Goal: Information Seeking & Learning: Learn about a topic

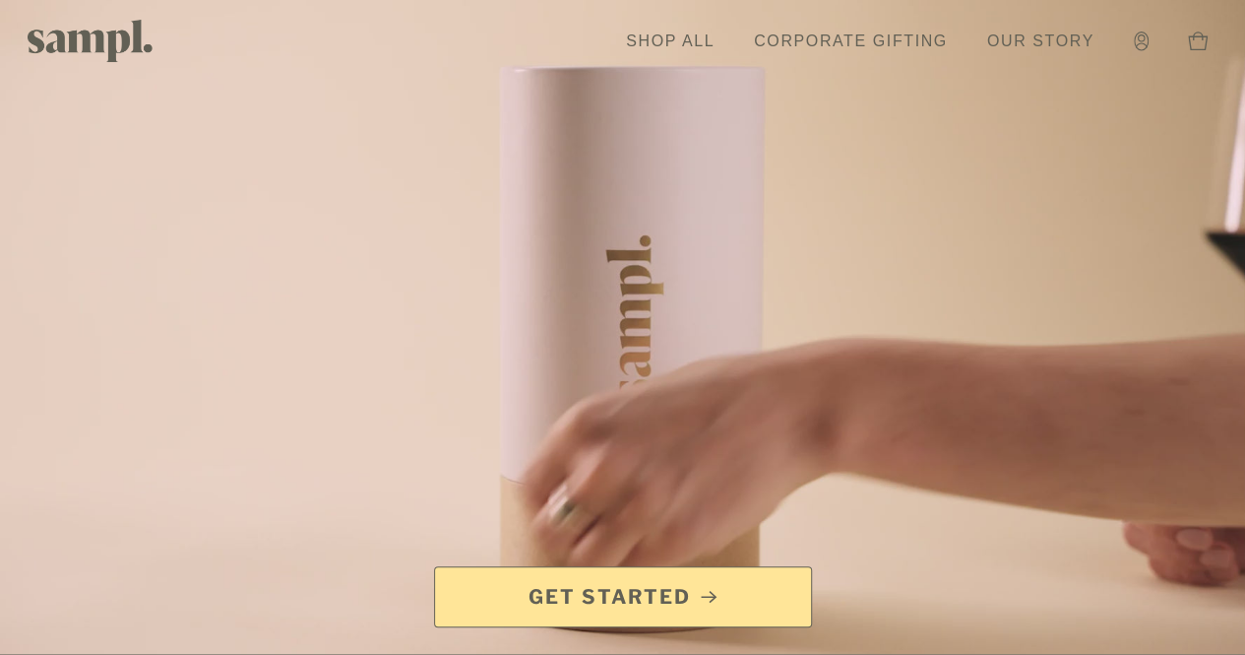
scroll to position [1, 0]
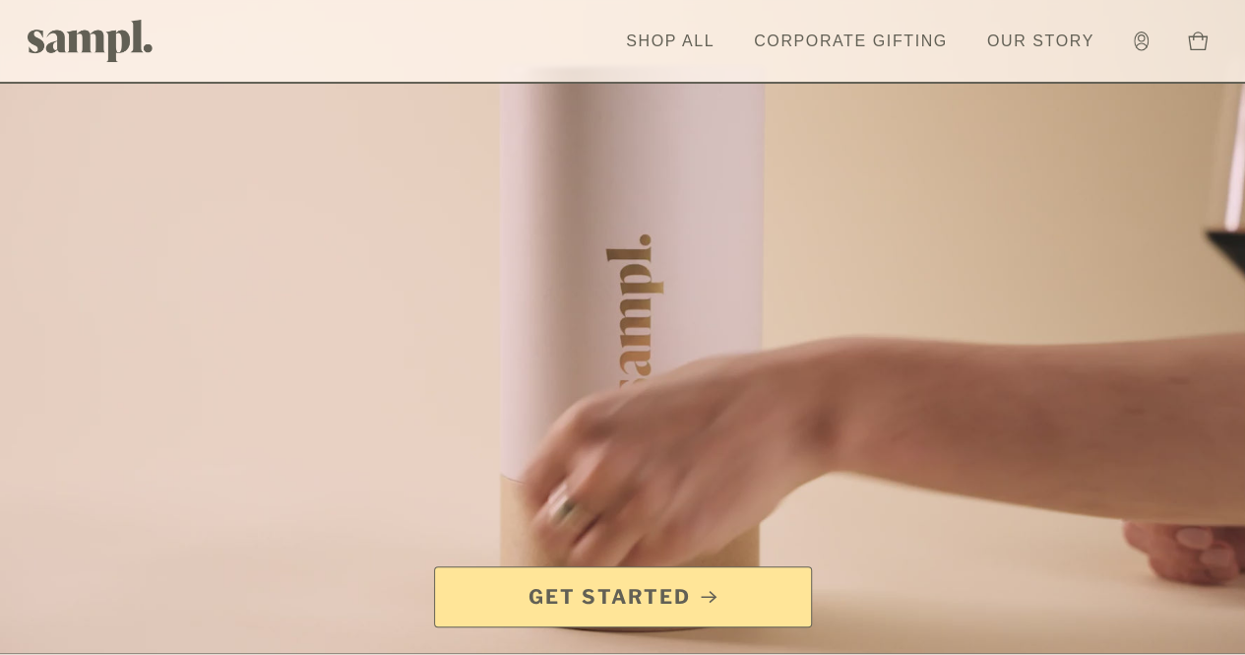
click at [660, 45] on link "Shop All" at bounding box center [670, 41] width 108 height 43
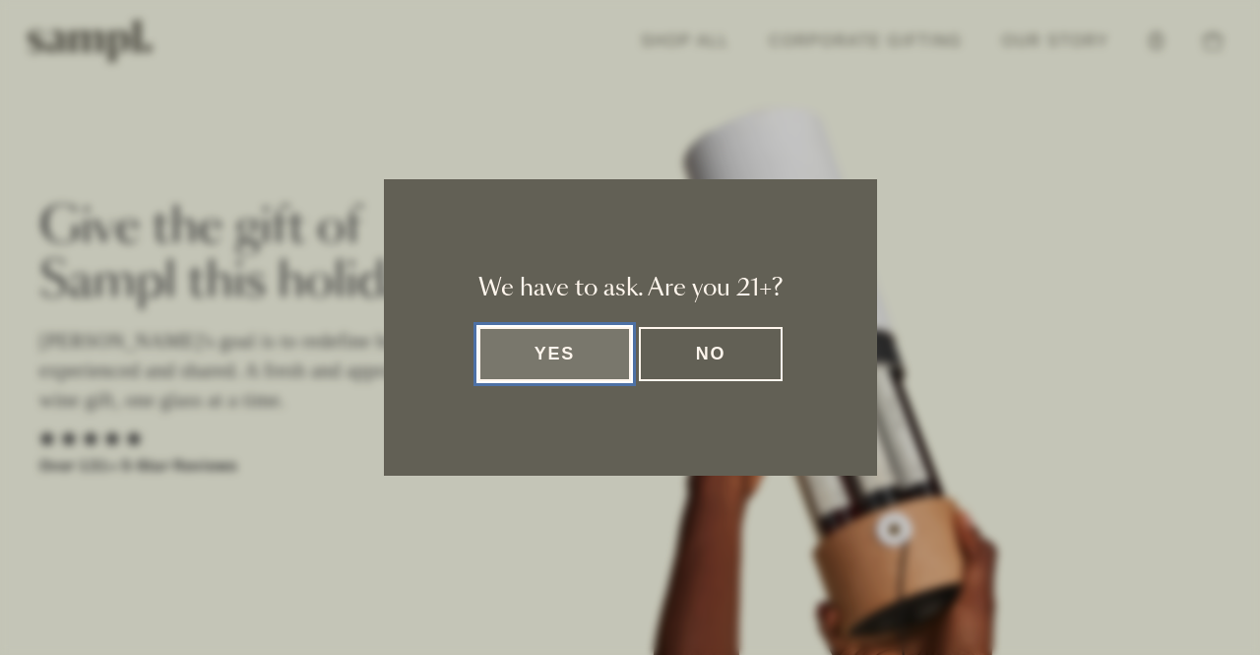
click at [560, 361] on button "Yes" at bounding box center [555, 354] width 154 height 54
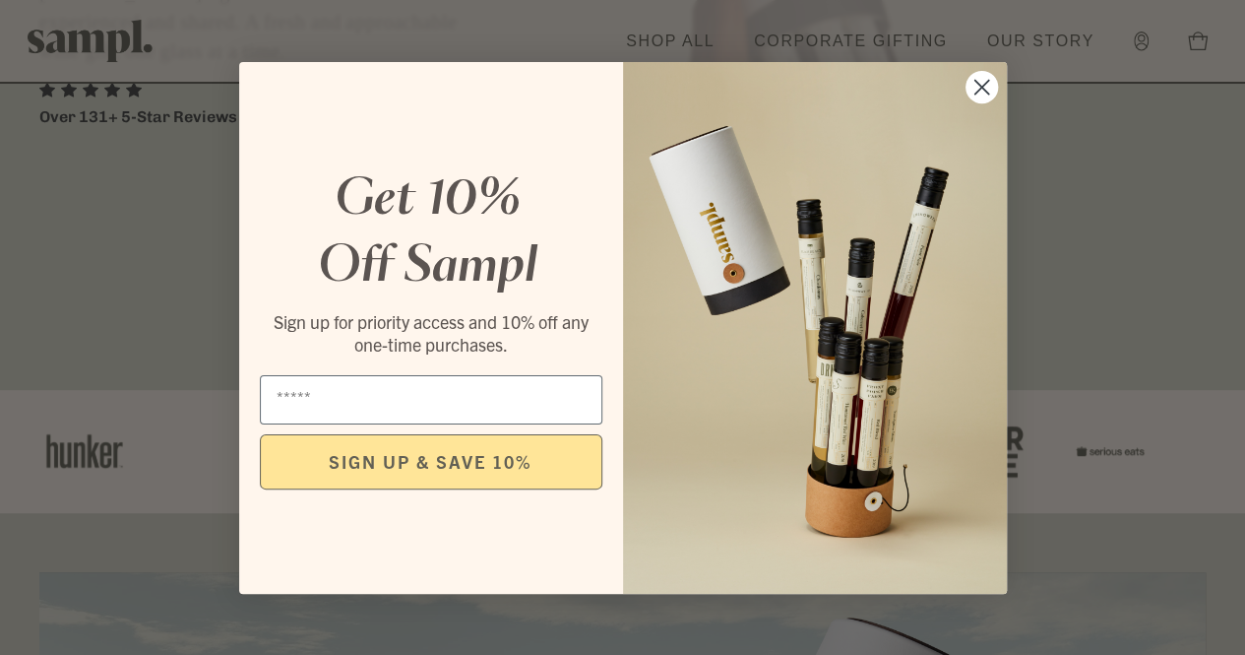
scroll to position [351, 0]
click at [971, 86] on circle "Close dialog" at bounding box center [981, 86] width 32 height 32
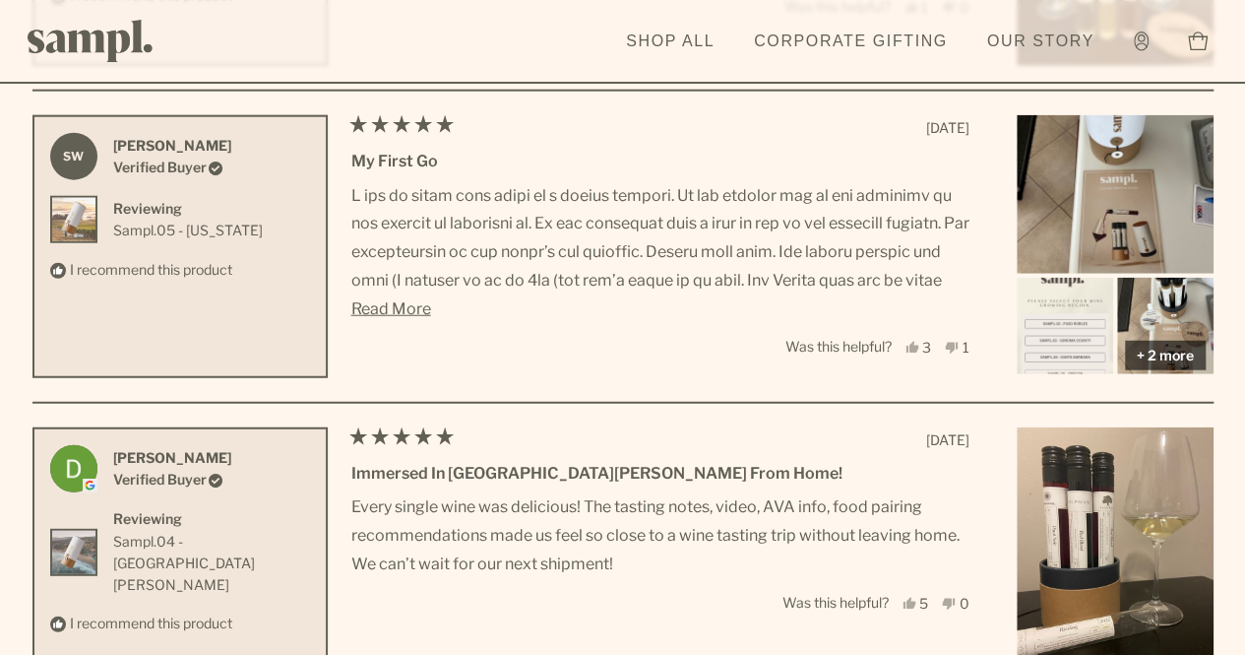
scroll to position [6161, 0]
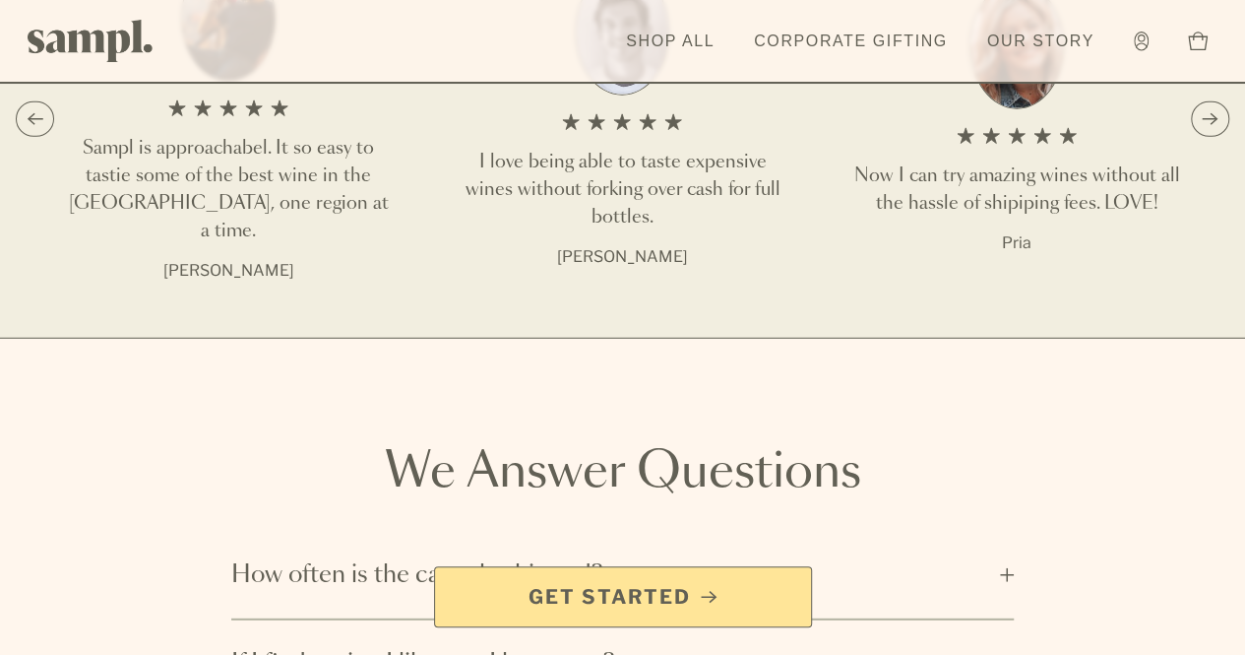
scroll to position [2452, 0]
click at [678, 49] on link "Shop All" at bounding box center [670, 41] width 108 height 43
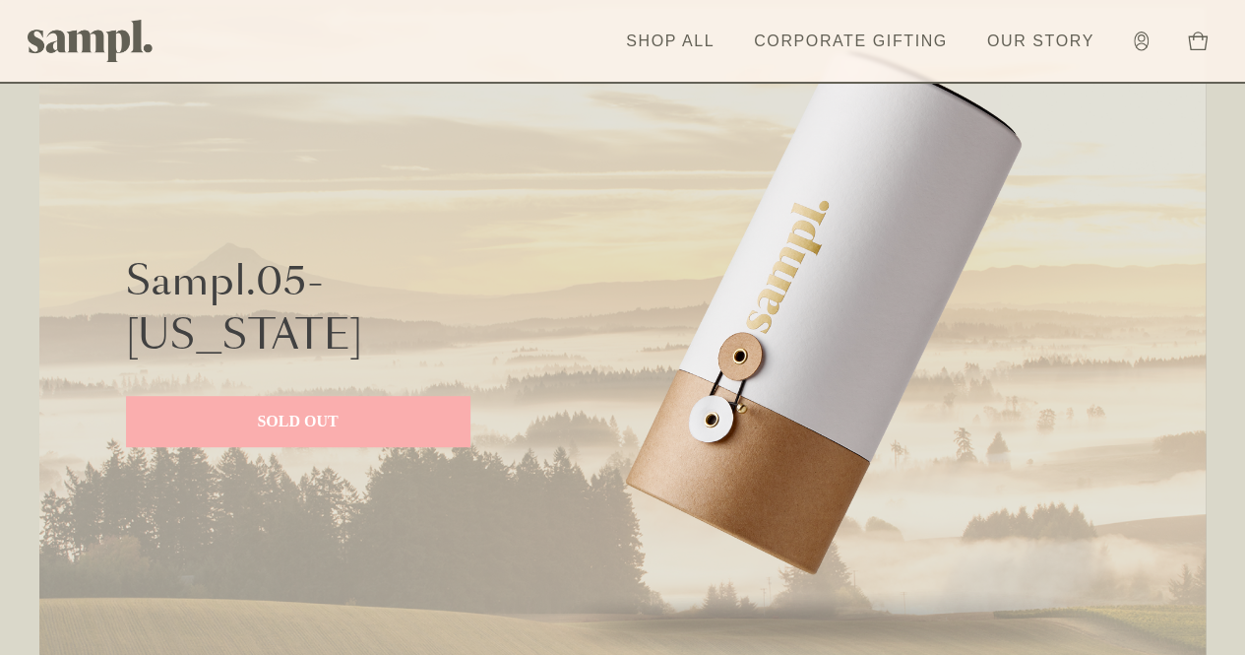
scroll to position [4068, 0]
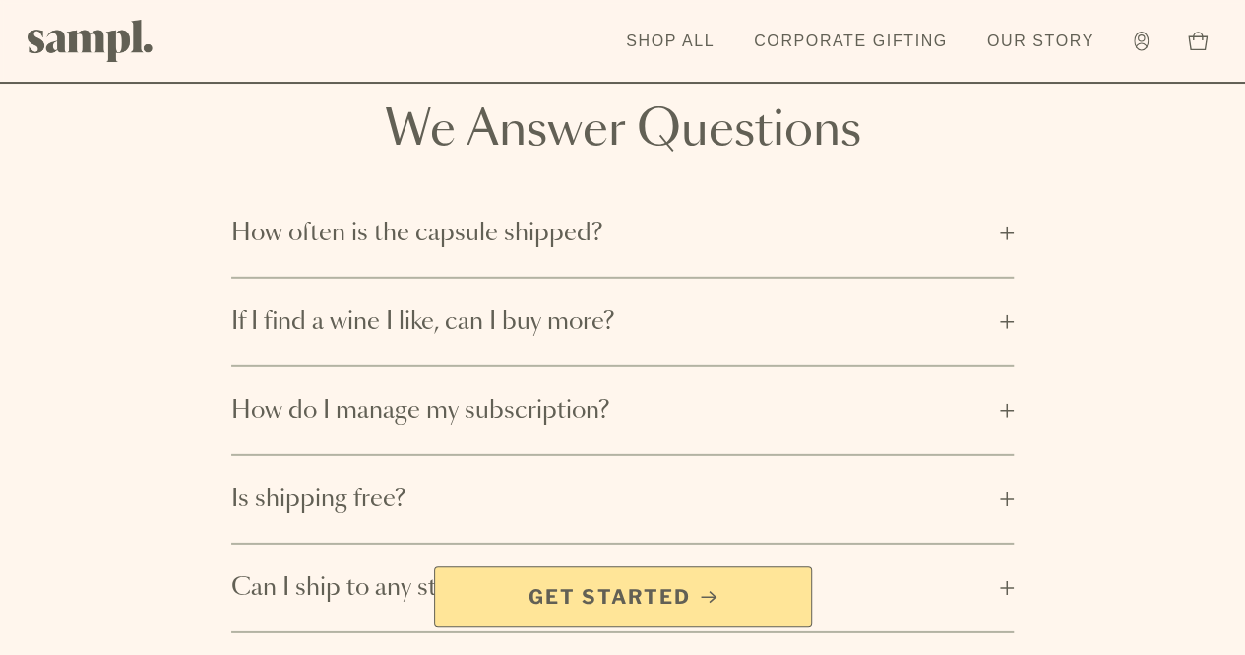
scroll to position [2794, 0]
click at [427, 337] on span "If I find a wine I like, can I buy more?" at bounding box center [609, 321] width 757 height 32
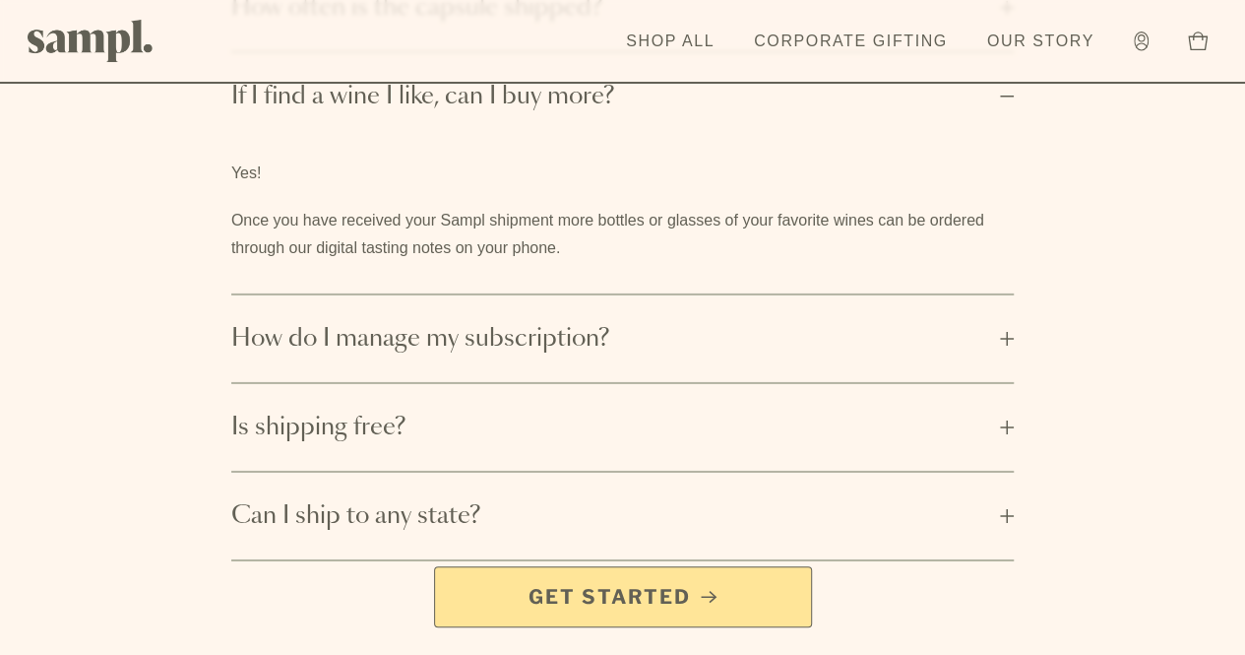
scroll to position [3021, 0]
click at [426, 351] on span "How do I manage my subscription?" at bounding box center [609, 336] width 757 height 32
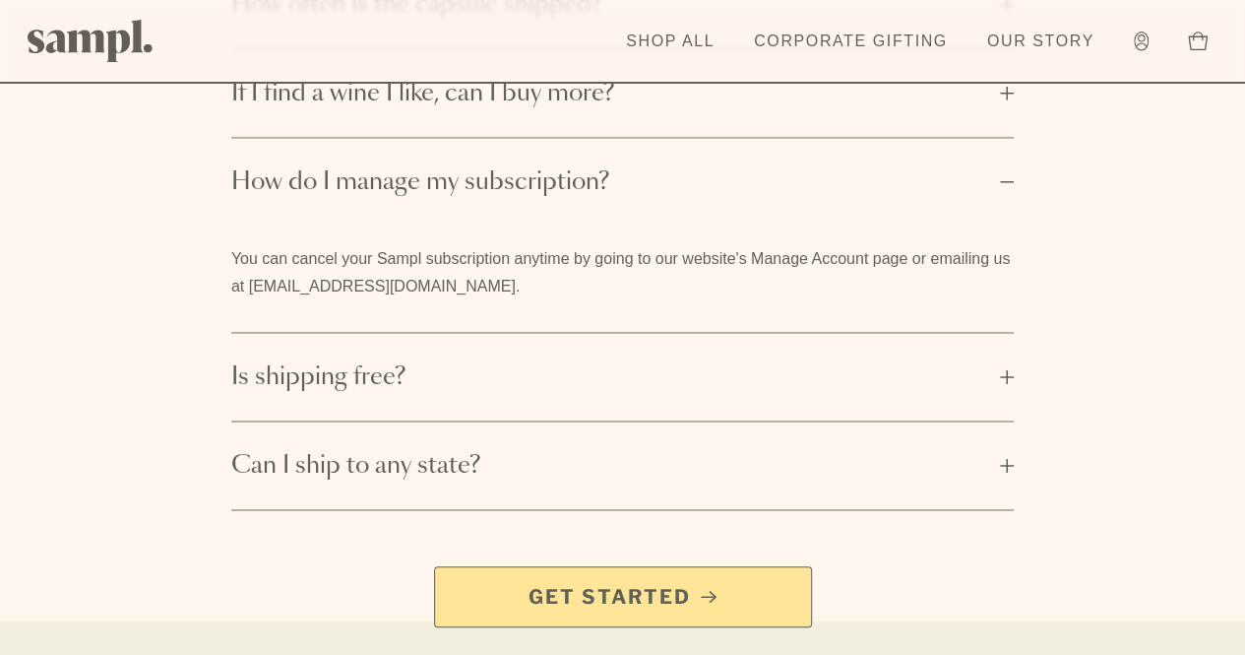
click at [285, 393] on span "Is shipping free?" at bounding box center [609, 377] width 757 height 32
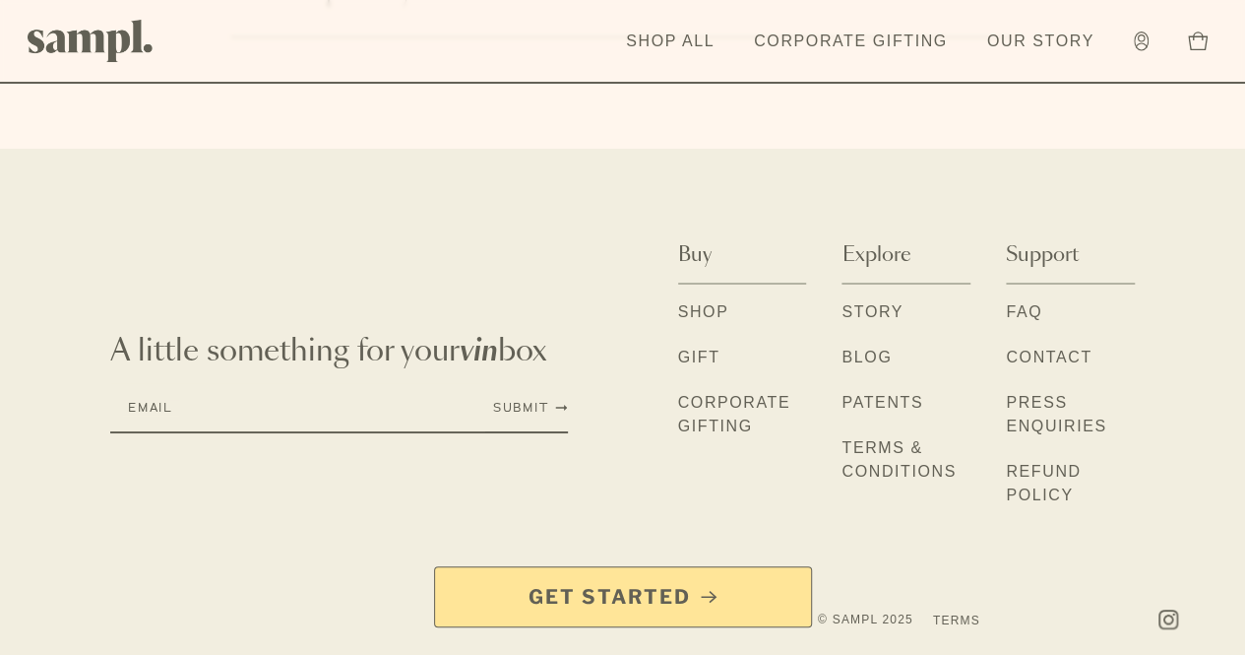
scroll to position [3503, 0]
